Goal: Check status: Check status

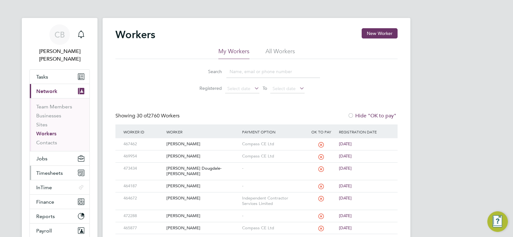
click at [60, 170] on span "Timesheets" at bounding box center [49, 173] width 27 height 6
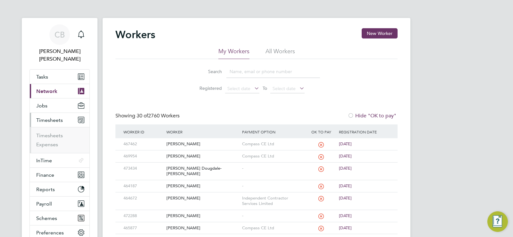
click at [52, 127] on ul "Timesheets Expenses" at bounding box center [60, 140] width 60 height 26
click at [51, 132] on link "Timesheets" at bounding box center [49, 135] width 27 height 6
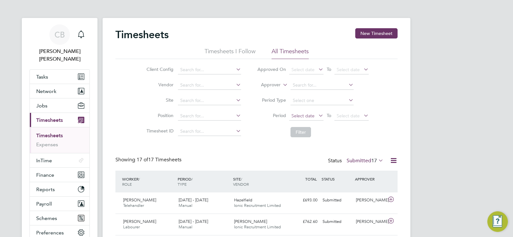
click at [307, 116] on span "Select date" at bounding box center [302, 116] width 23 height 6
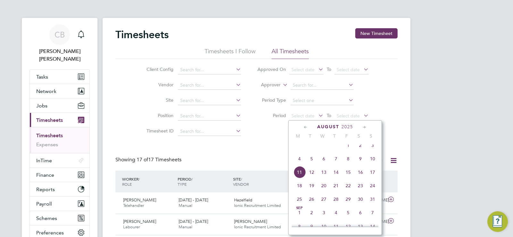
click at [300, 162] on span "4" at bounding box center [299, 159] width 12 height 12
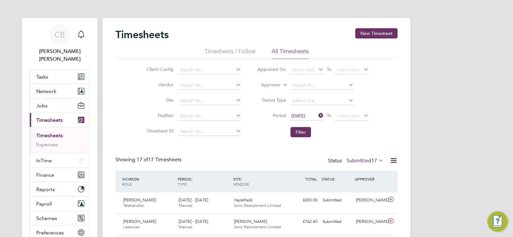
click at [300, 126] on li "Filter" at bounding box center [313, 132] width 128 height 17
click at [299, 133] on button "Filter" at bounding box center [301, 132] width 21 height 10
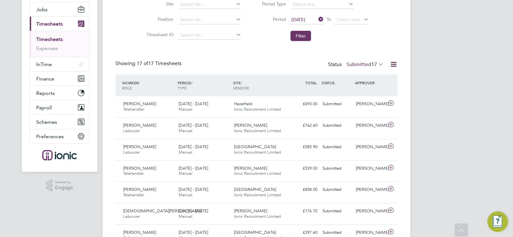
click at [375, 63] on span "17" at bounding box center [374, 64] width 6 height 6
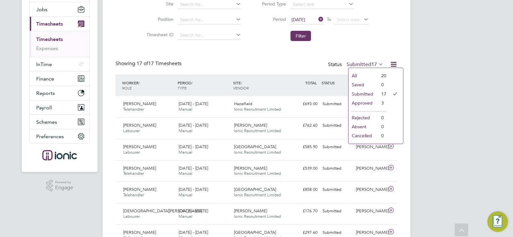
click at [363, 101] on li "Approved" at bounding box center [364, 102] width 30 height 9
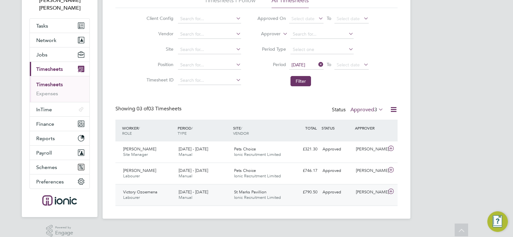
click at [259, 197] on span "Ionic Recruitment Limited" at bounding box center [257, 197] width 47 height 5
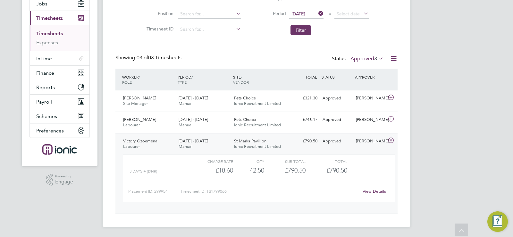
click at [213, 142] on div "[DATE] - [DATE] Manual" at bounding box center [203, 144] width 55 height 16
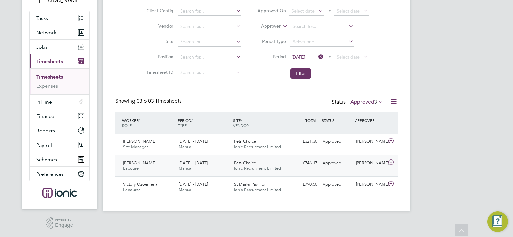
scroll to position [51, 0]
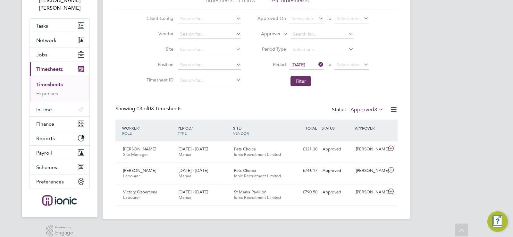
click at [376, 110] on span "3" at bounding box center [375, 109] width 3 height 6
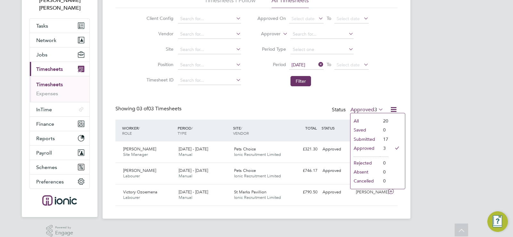
click at [367, 138] on li "Submitted" at bounding box center [365, 139] width 30 height 9
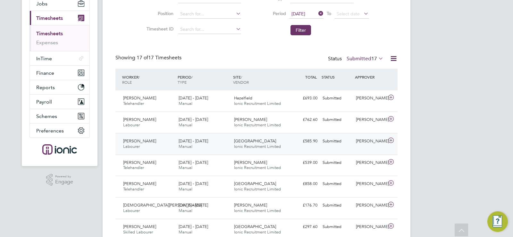
scroll to position [3, 3]
click at [236, 102] on span "Ionic Recruitment Limited" at bounding box center [257, 103] width 47 height 5
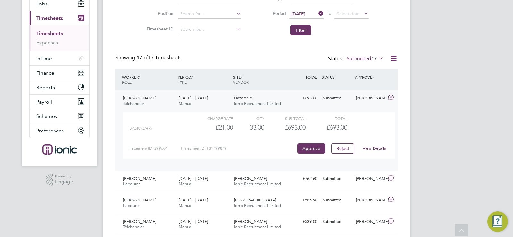
click at [200, 90] on div "WORKER / ROLE WORKER / PERIOD PERIOD / TYPE SITE / VENDOR TOTAL TOTAL / STATUS …" at bounding box center [256, 80] width 282 height 22
click at [199, 97] on span "[DATE] - [DATE]" at bounding box center [194, 97] width 30 height 5
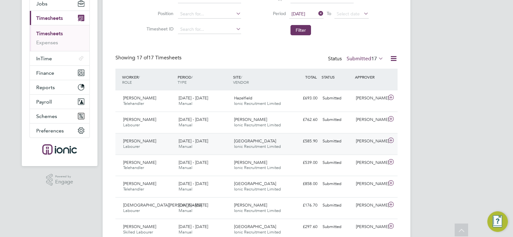
click at [238, 143] on span "[GEOGRAPHIC_DATA]" at bounding box center [255, 140] width 42 height 5
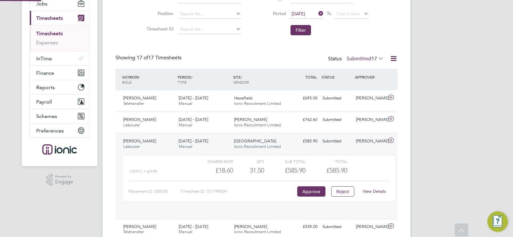
scroll to position [11, 63]
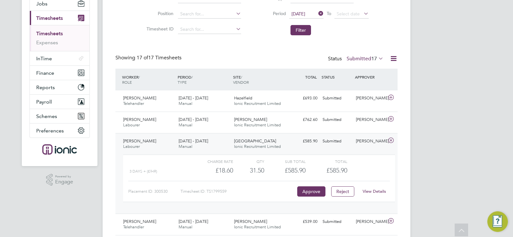
click at [263, 135] on div "[PERSON_NAME] Labourer [DATE] - [DATE] [DATE] - [DATE] Manual Tower Gardens Ion…" at bounding box center [256, 173] width 282 height 80
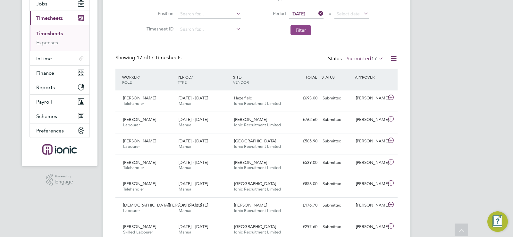
click at [305, 29] on button "Filter" at bounding box center [301, 30] width 21 height 10
click at [373, 59] on span "17" at bounding box center [374, 58] width 6 height 6
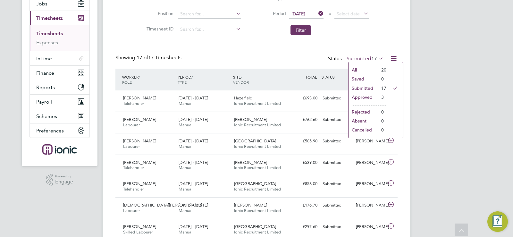
click at [269, 62] on div "Showing 17 of 17 Timesheets Status Submitted 17" at bounding box center [256, 62] width 282 height 14
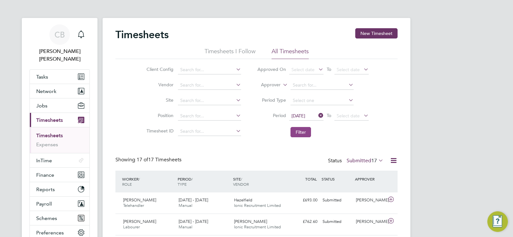
click at [306, 132] on button "Filter" at bounding box center [301, 132] width 21 height 10
